Goal: Information Seeking & Learning: Learn about a topic

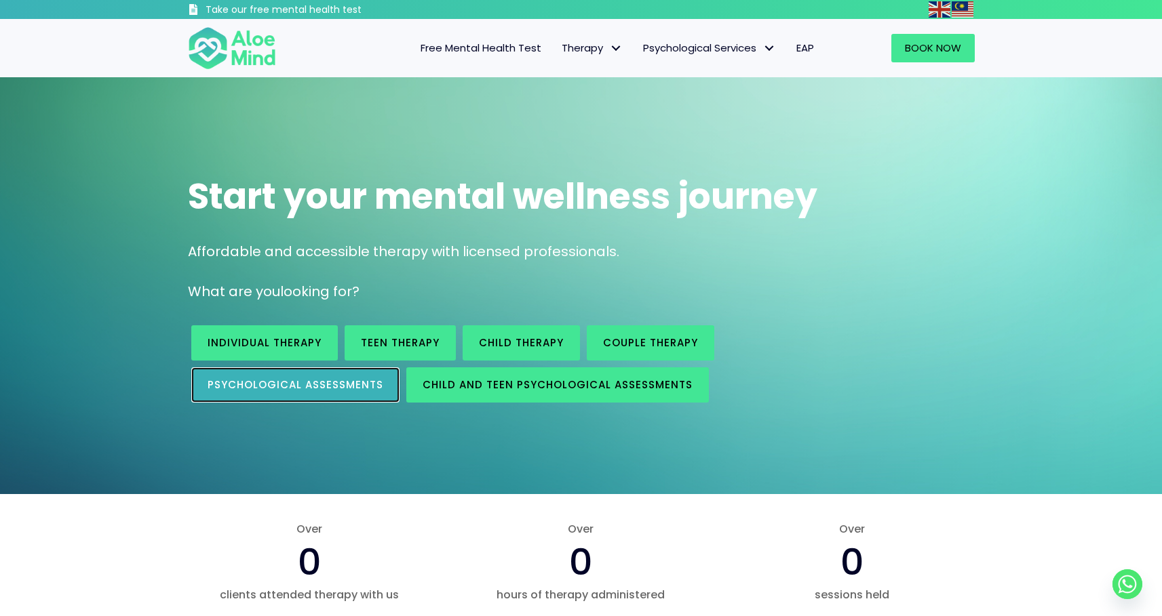
click at [333, 386] on span "Psychological assessments" at bounding box center [295, 385] width 176 height 14
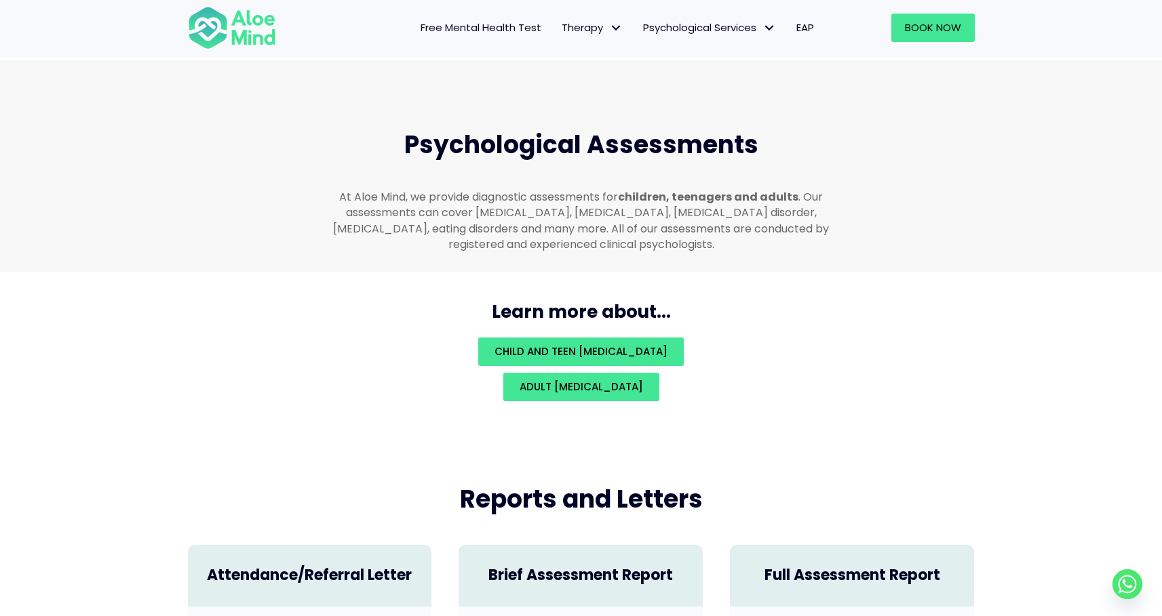
scroll to position [2880, 0]
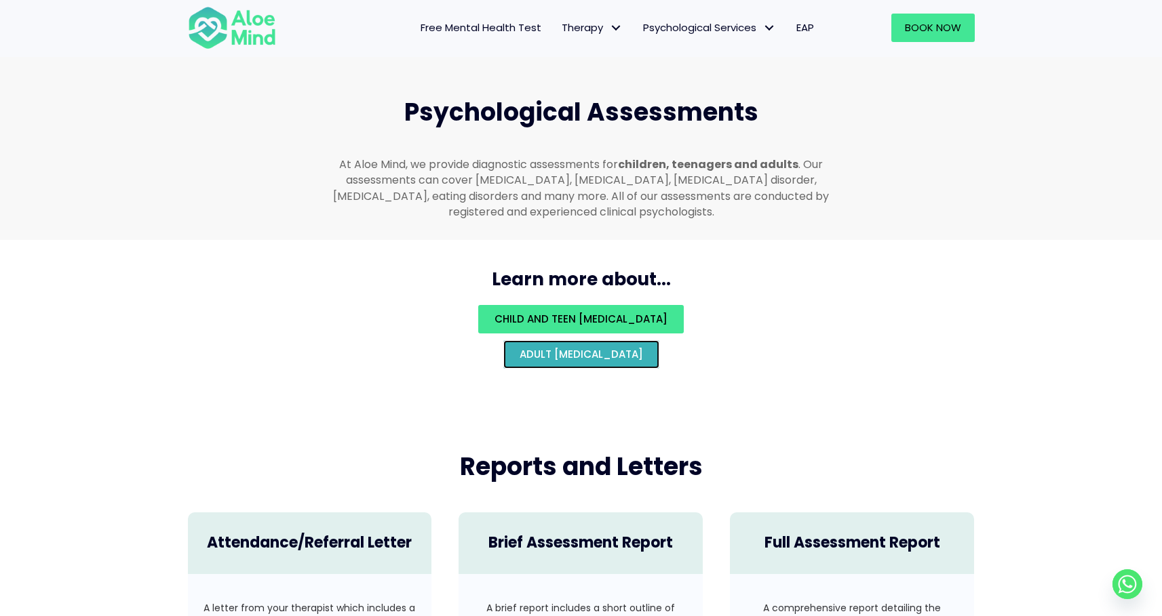
click at [578, 347] on span "Adult psychological assessment" at bounding box center [580, 354] width 123 height 14
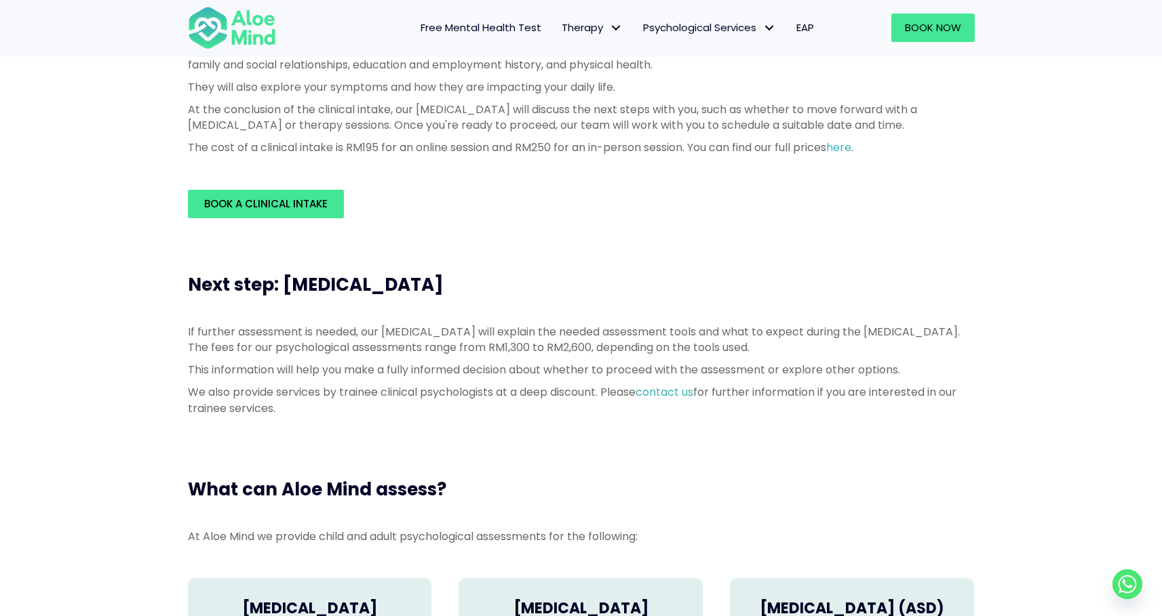
scroll to position [471, 0]
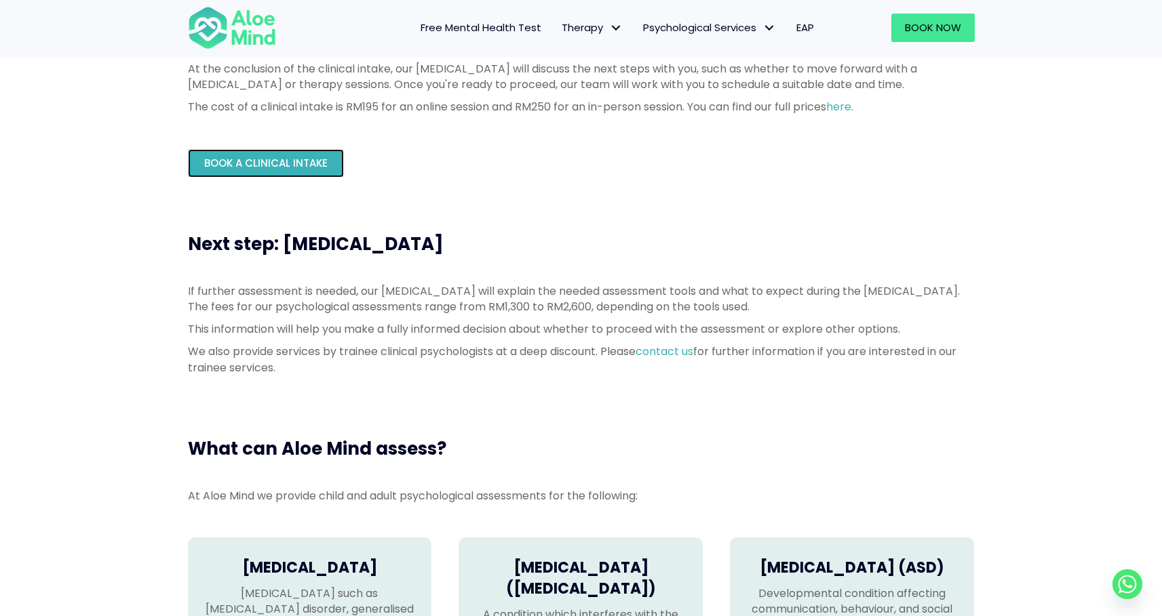
click at [309, 165] on span "Book a Clinical Intake" at bounding box center [265, 163] width 123 height 14
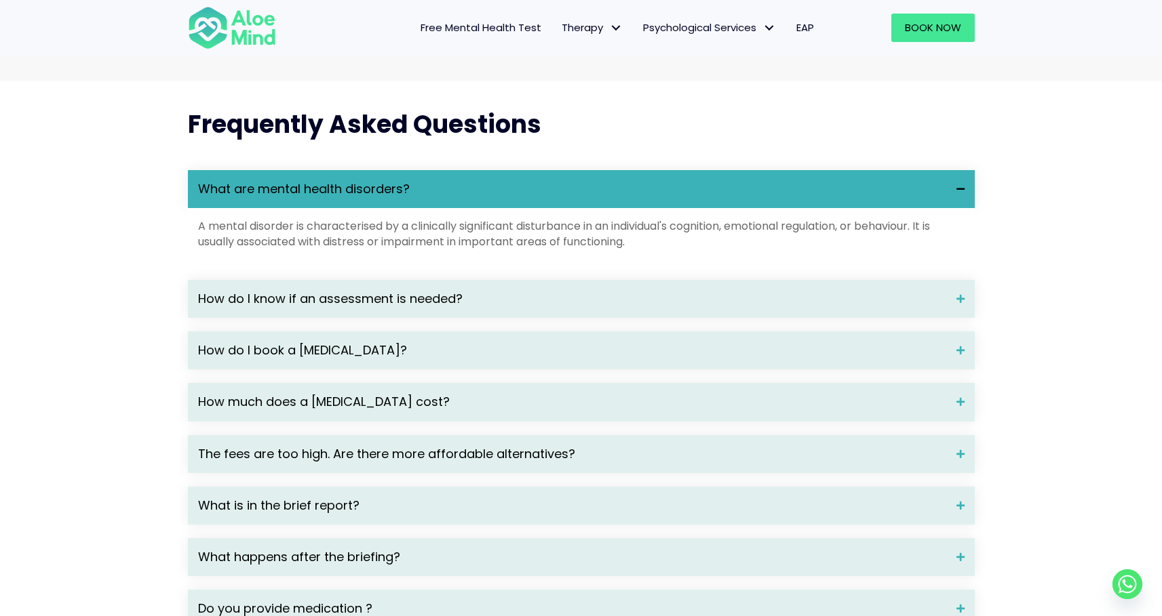
scroll to position [1712, 0]
click at [559, 307] on span "How do I know if an assessment is needed?" at bounding box center [572, 299] width 748 height 18
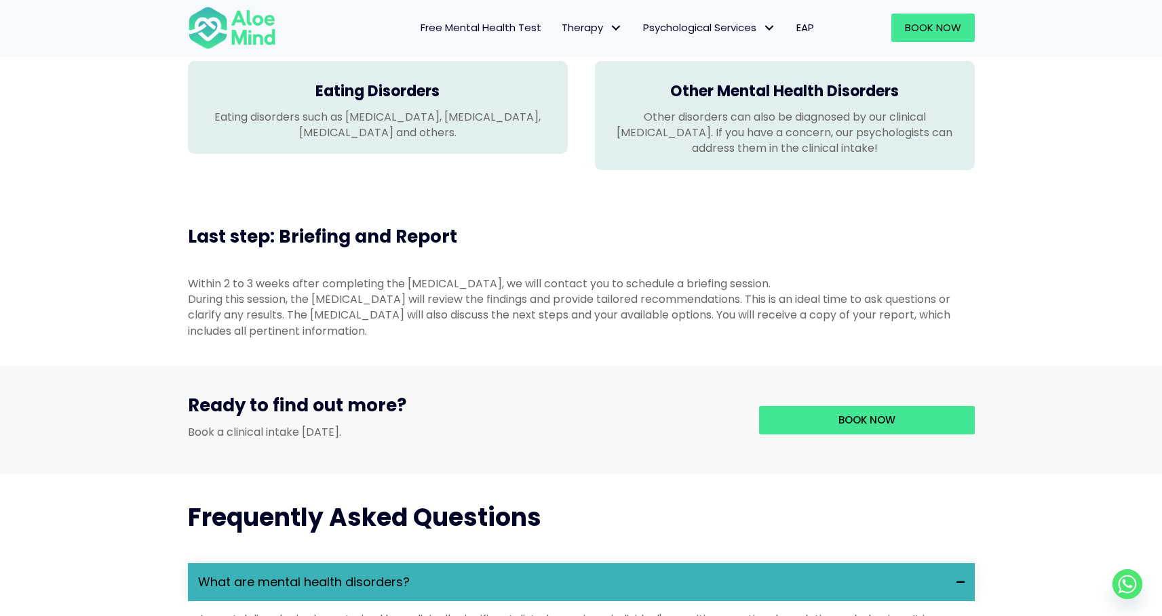
scroll to position [0, 0]
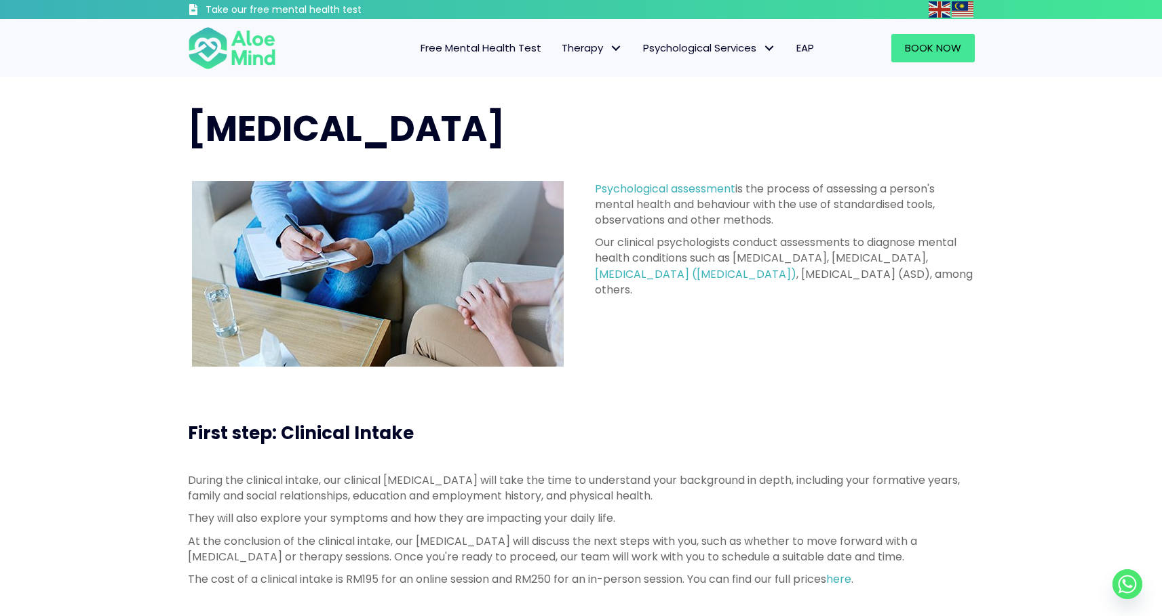
click at [509, 46] on span "Free Mental Health Test" at bounding box center [480, 48] width 121 height 14
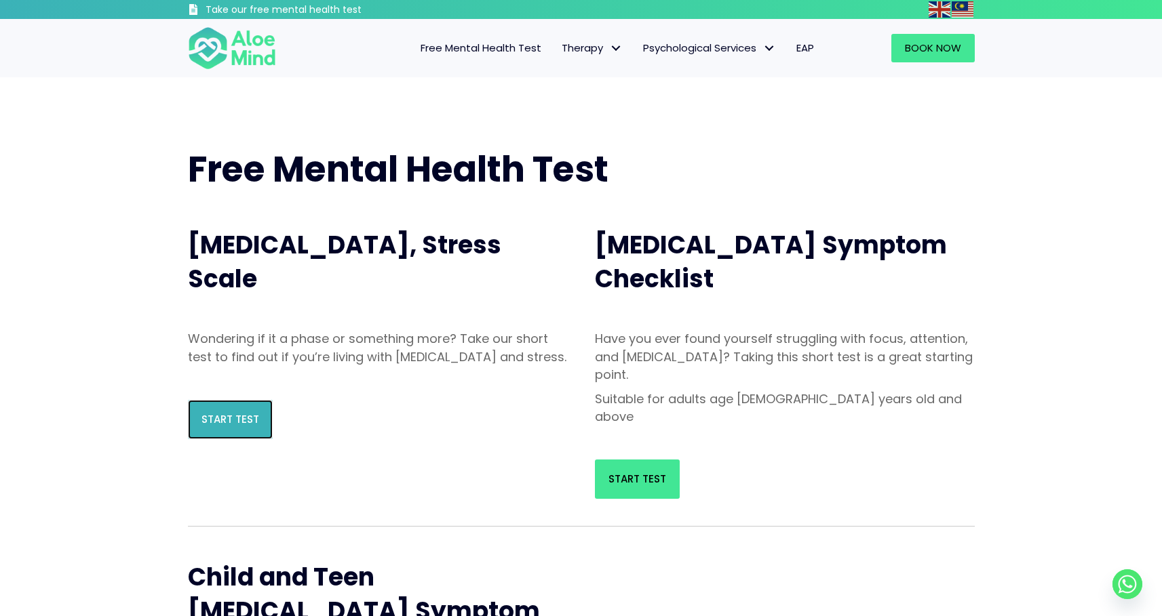
click at [229, 427] on span "Start Test" at bounding box center [230, 419] width 58 height 14
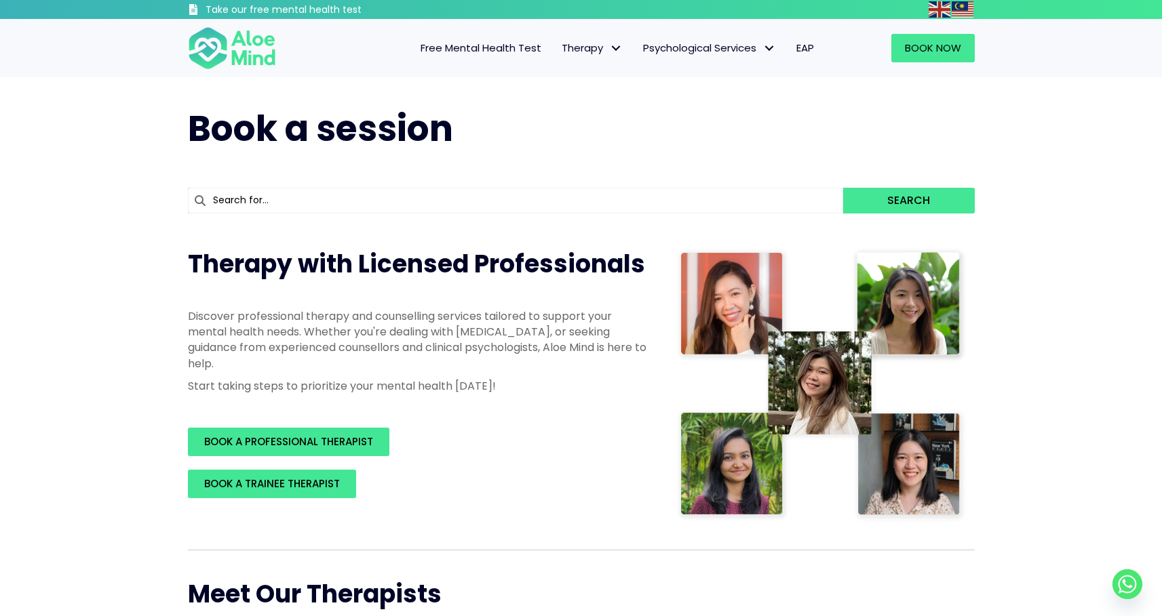
click at [498, 47] on span "Free Mental Health Test" at bounding box center [480, 48] width 121 height 14
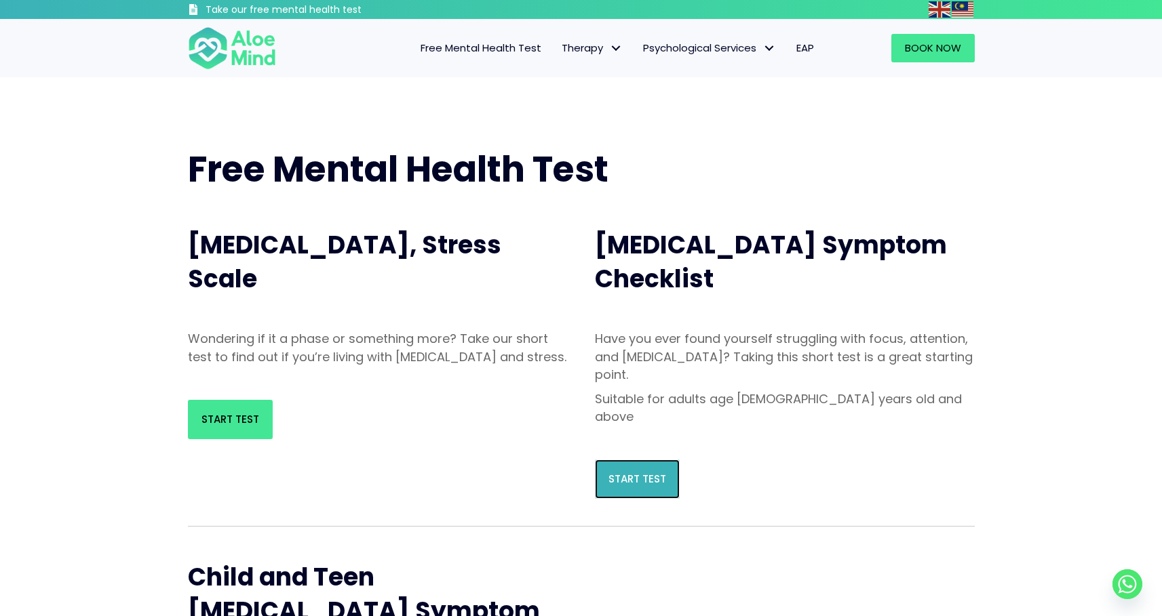
click at [652, 472] on span "Start Test" at bounding box center [637, 479] width 58 height 14
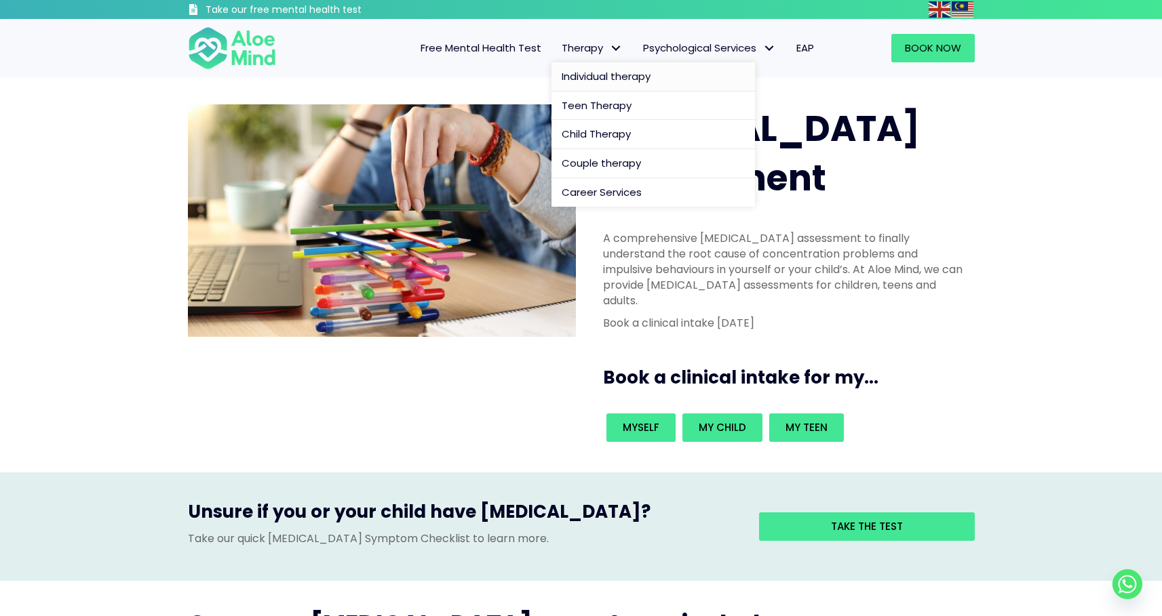
click at [605, 73] on span "Individual therapy" at bounding box center [605, 76] width 89 height 14
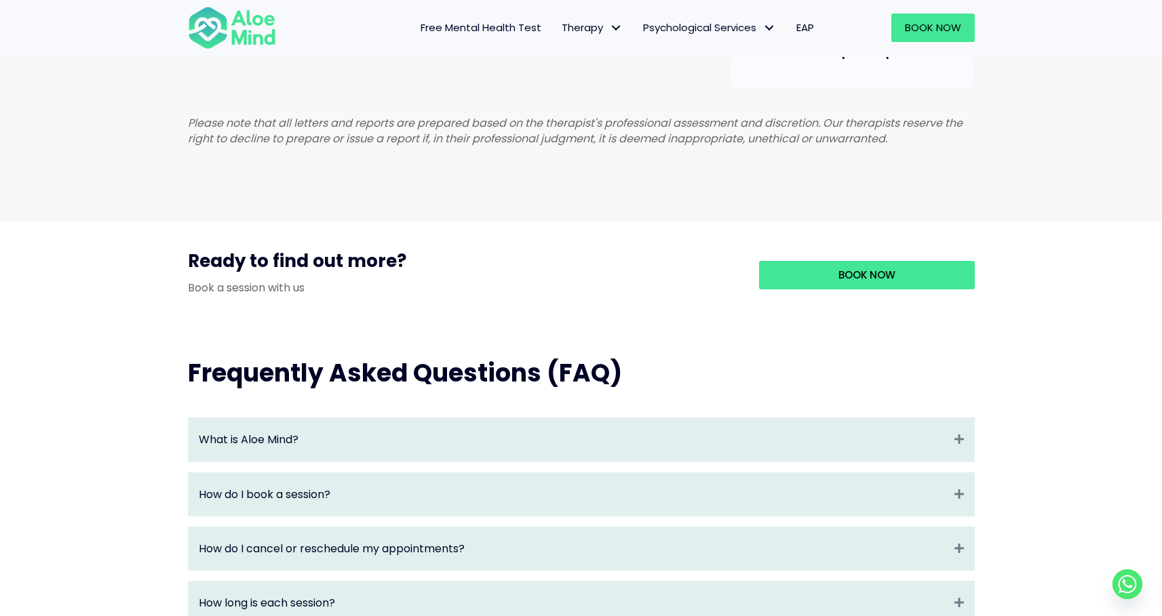
scroll to position [1193, 0]
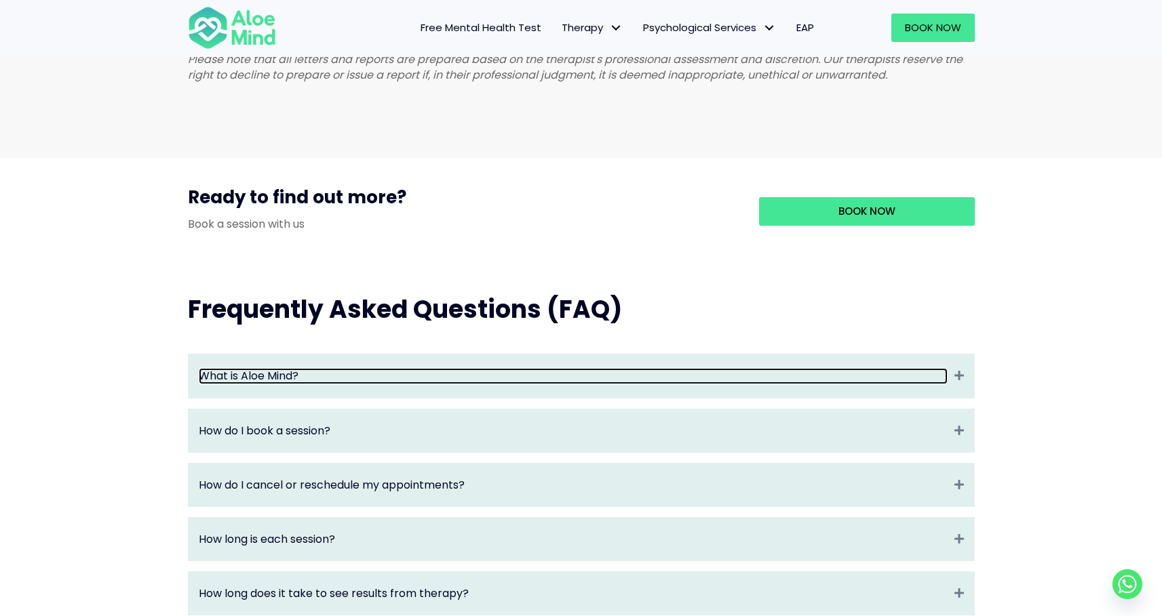
click at [570, 384] on link "What is Aloe Mind?" at bounding box center [573, 376] width 749 height 16
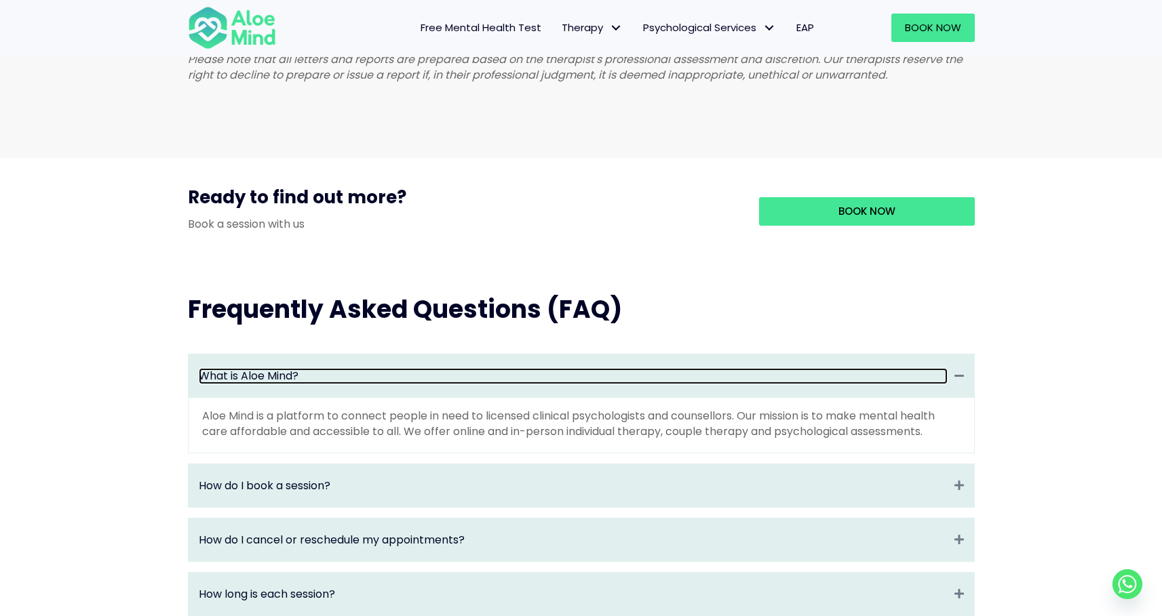
click at [568, 384] on link "What is Aloe Mind?" at bounding box center [573, 376] width 749 height 16
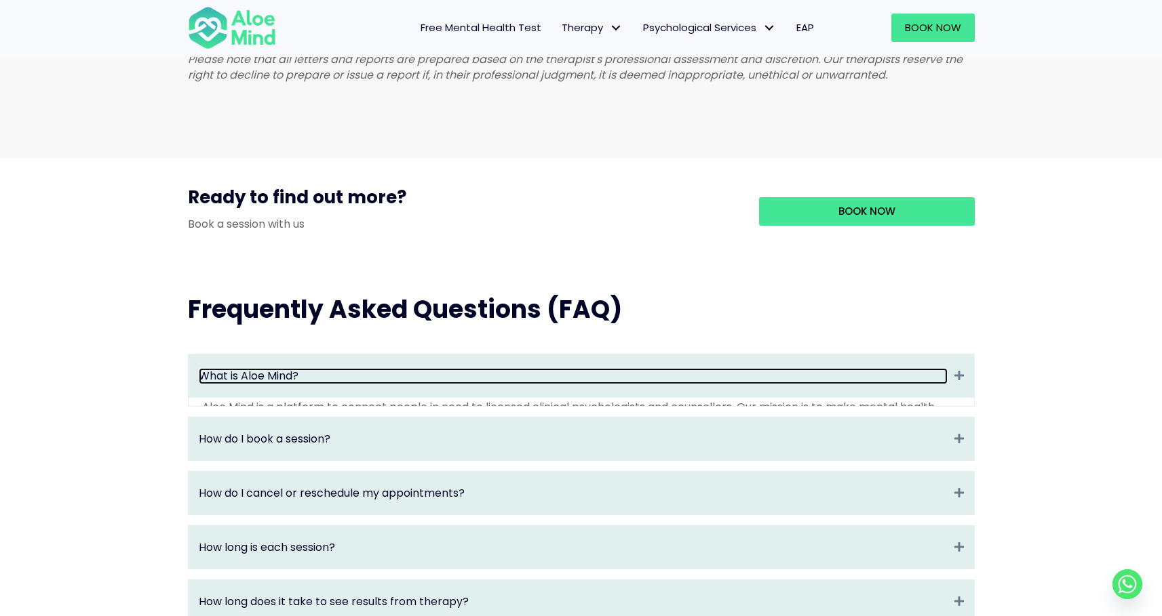
scroll to position [0, 0]
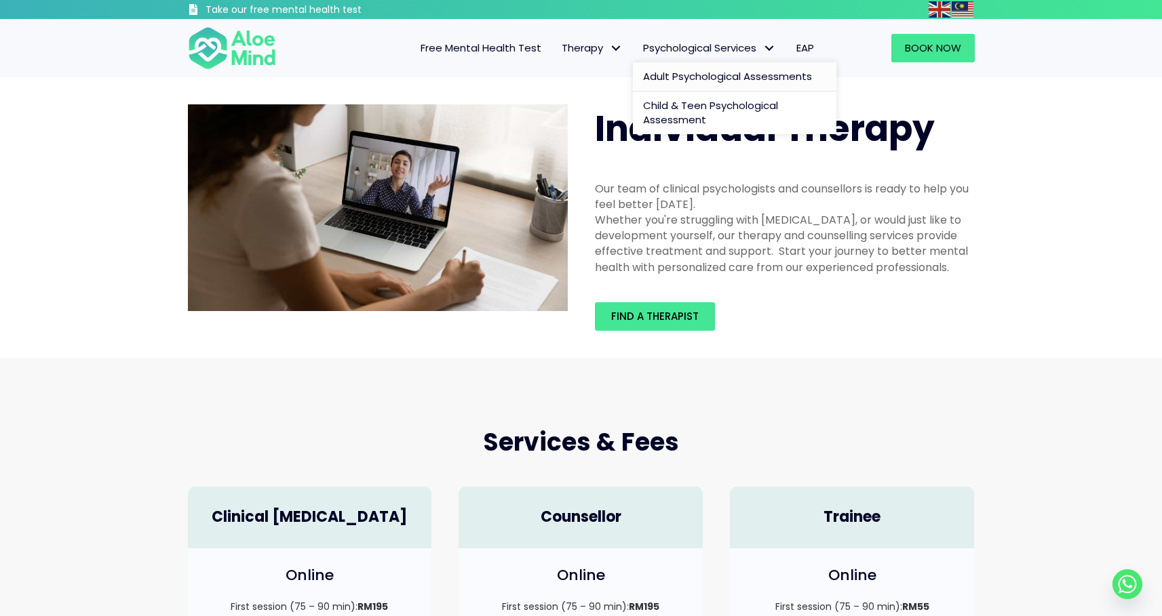
click at [667, 73] on span "Adult Psychological Assessments" at bounding box center [727, 76] width 169 height 14
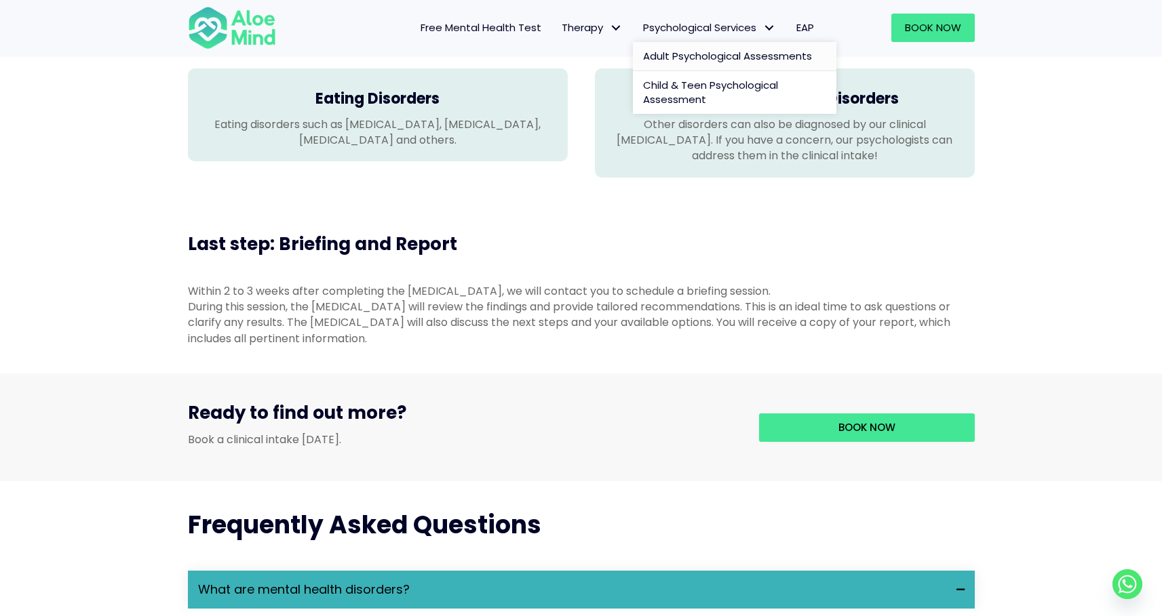
scroll to position [1324, 0]
